Goal: Task Accomplishment & Management: Manage account settings

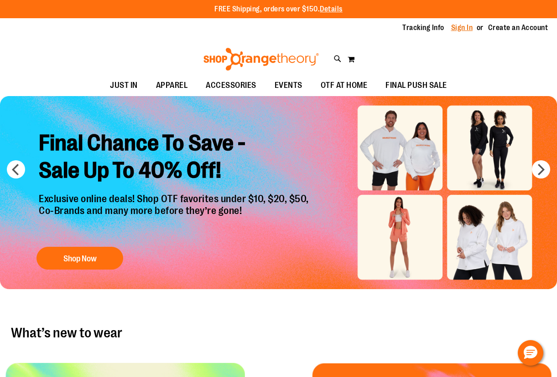
click at [468, 25] on link "Sign In" at bounding box center [462, 28] width 22 height 10
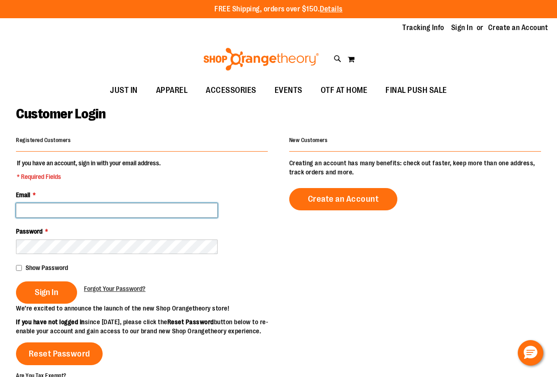
click at [191, 217] on input "Email *" at bounding box center [117, 210] width 202 height 15
click at [153, 210] on input "Email *" at bounding box center [117, 210] width 202 height 15
